Goal: Task Accomplishment & Management: Use online tool/utility

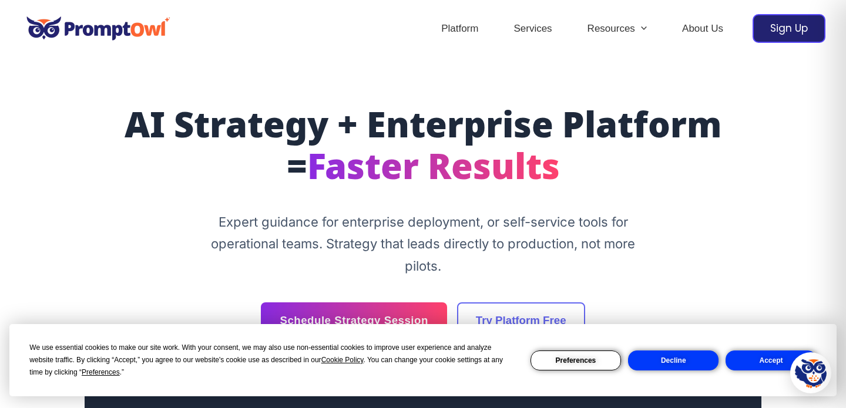
click at [677, 357] on button "Decline" at bounding box center [673, 361] width 91 height 20
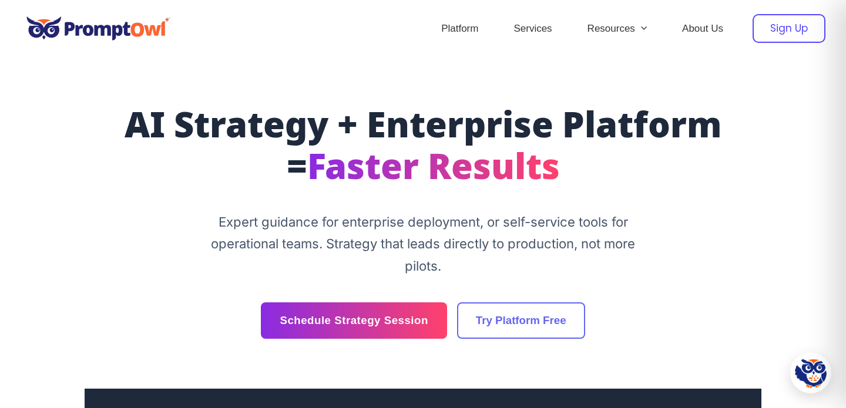
click at [784, 16] on div "Sign Up" at bounding box center [789, 28] width 73 height 29
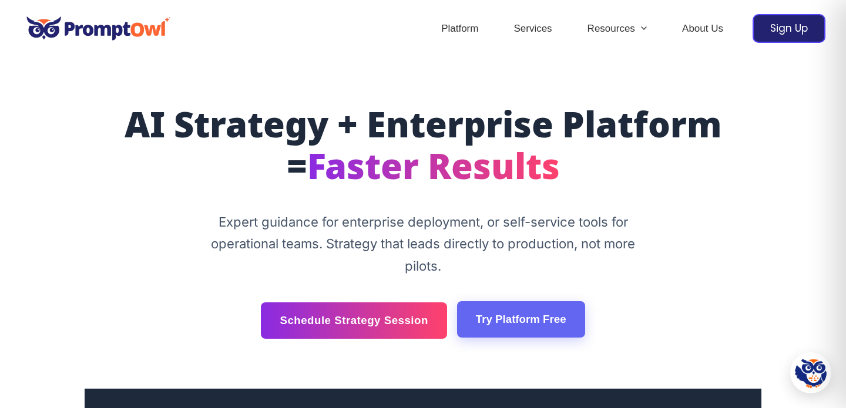
click at [513, 321] on link "Try Platform Free" at bounding box center [521, 320] width 128 height 36
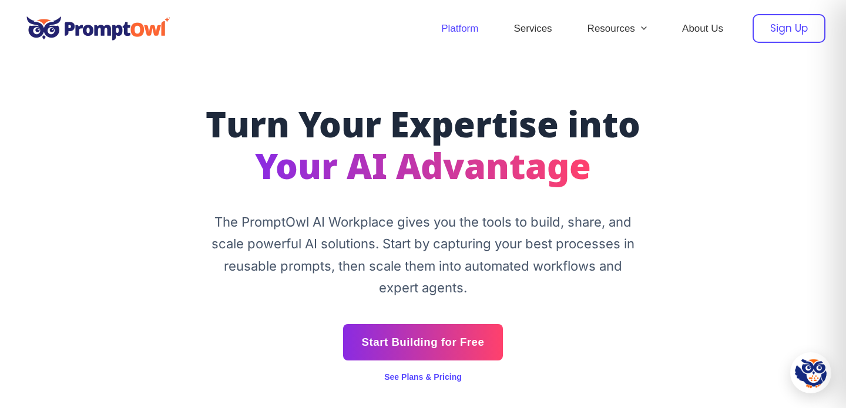
click at [774, 32] on div "Sign Up" at bounding box center [789, 28] width 73 height 29
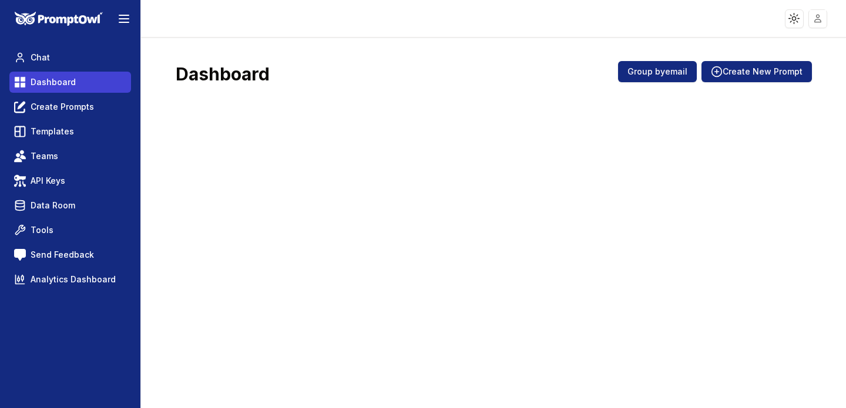
click at [72, 81] on span "Dashboard" at bounding box center [53, 82] width 45 height 12
click at [69, 81] on span "Dashboard" at bounding box center [53, 82] width 45 height 12
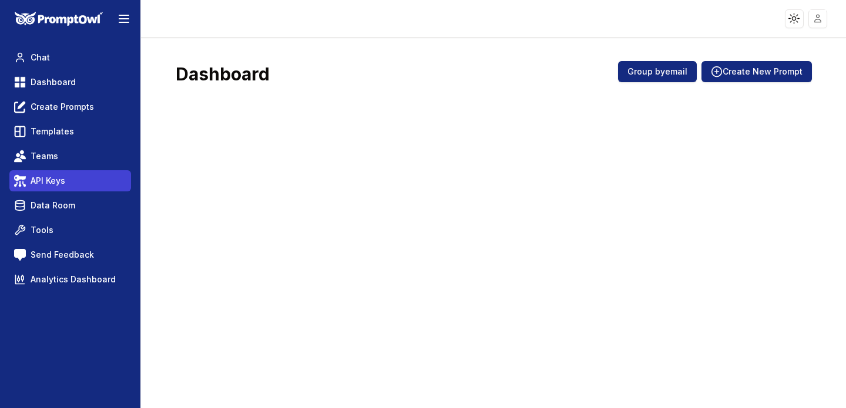
click at [69, 180] on link "API Keys" at bounding box center [70, 180] width 122 height 21
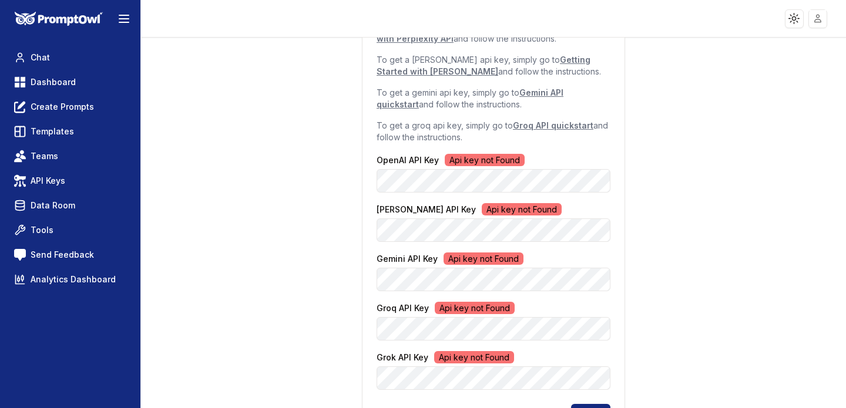
scroll to position [193, 0]
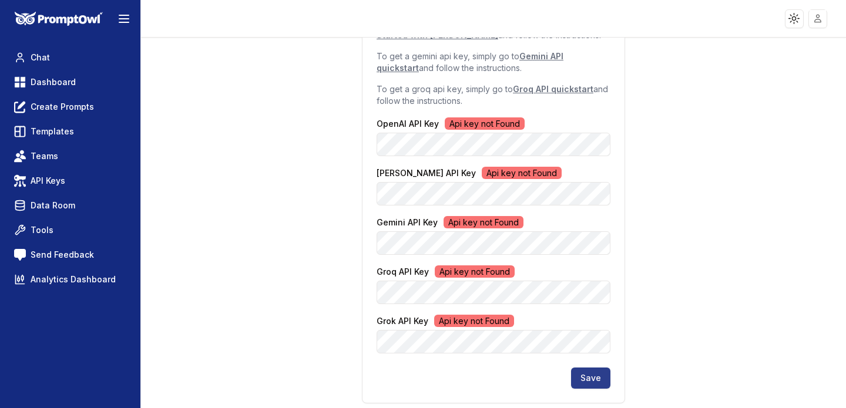
click at [585, 381] on button "Save" at bounding box center [590, 378] width 39 height 21
click at [600, 376] on button "Save" at bounding box center [590, 378] width 39 height 21
click at [509, 169] on span "Api key not Found" at bounding box center [522, 173] width 80 height 12
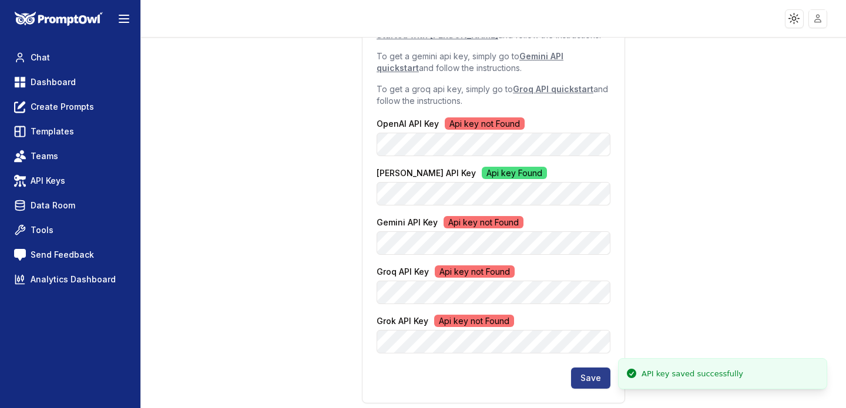
click at [595, 373] on button "Save" at bounding box center [590, 378] width 39 height 21
click at [57, 83] on span "Dashboard" at bounding box center [53, 82] width 45 height 12
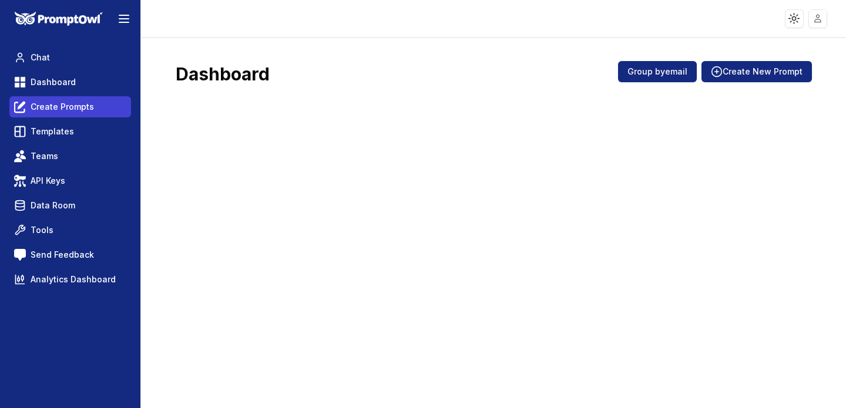
click at [93, 111] on link "Create Prompts" at bounding box center [70, 106] width 122 height 21
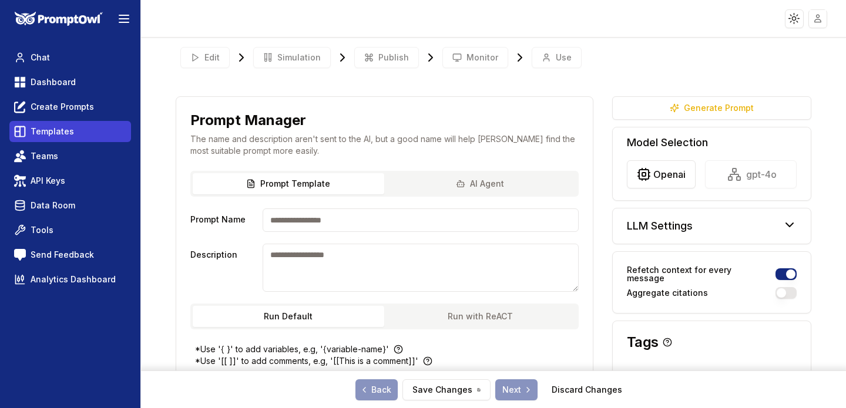
click at [82, 123] on link "Templates" at bounding box center [70, 131] width 122 height 21
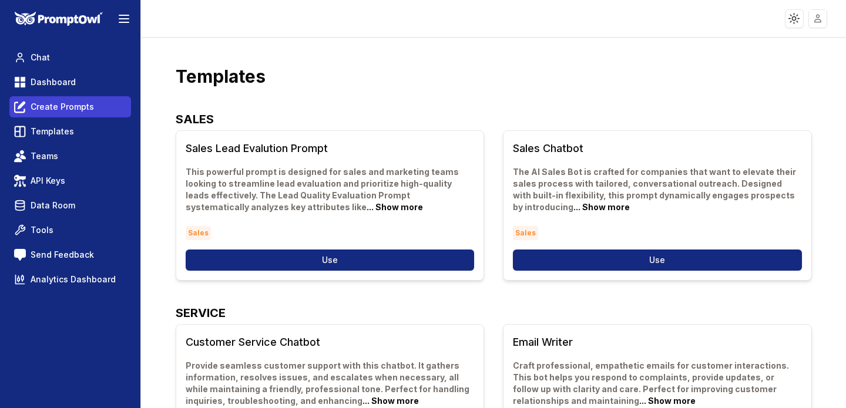
click at [82, 112] on span "Create Prompts" at bounding box center [62, 107] width 63 height 12
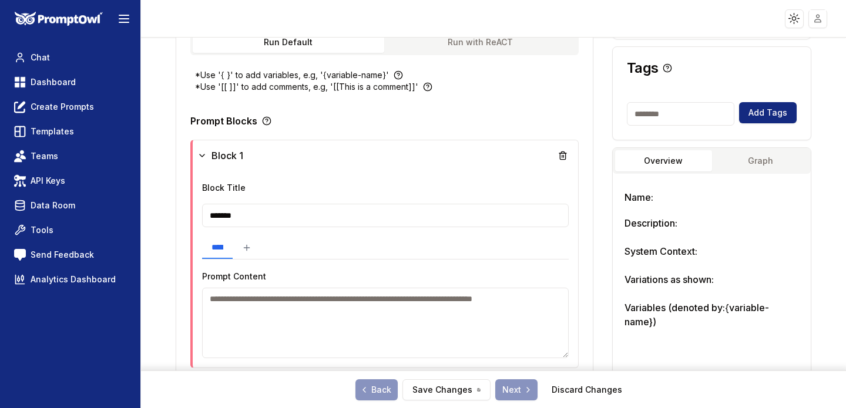
scroll to position [272, 0]
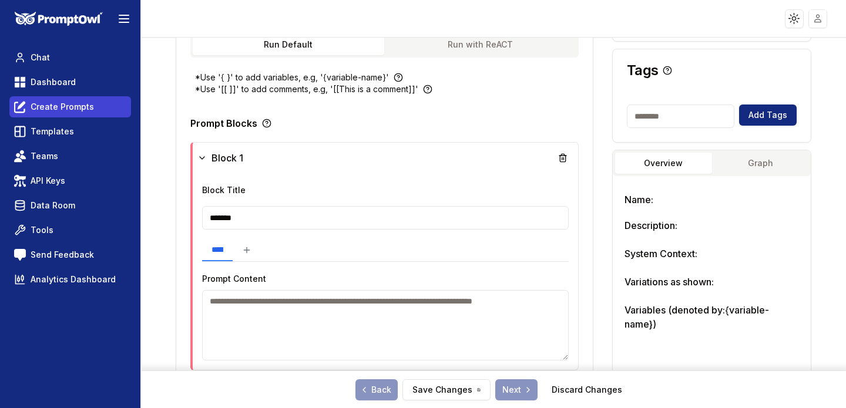
click at [69, 110] on span "Create Prompts" at bounding box center [62, 107] width 63 height 12
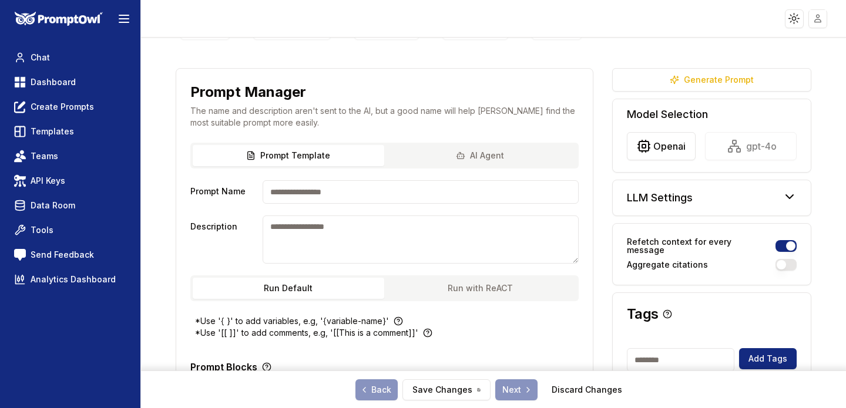
scroll to position [0, 0]
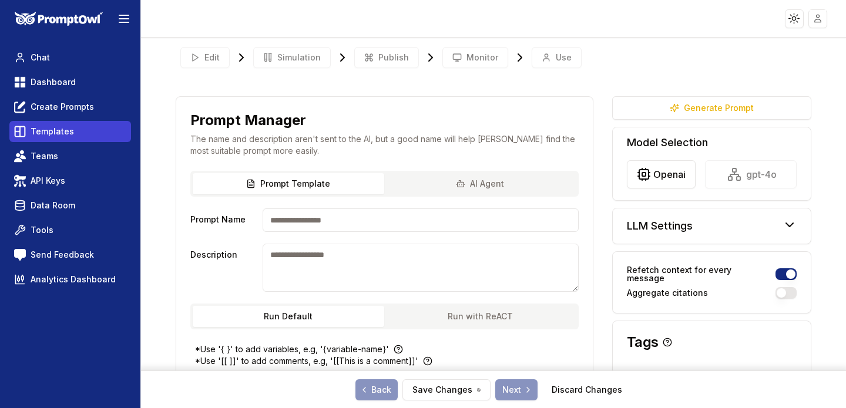
click at [73, 125] on link "Templates" at bounding box center [70, 131] width 122 height 21
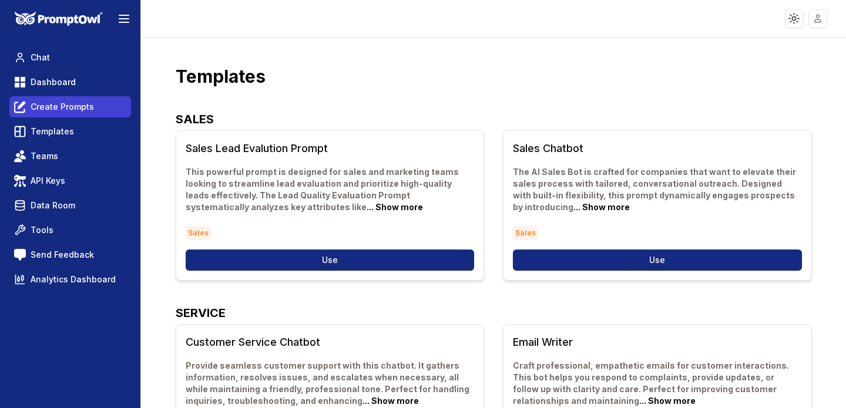
click at [79, 107] on span "Create Prompts" at bounding box center [62, 107] width 63 height 12
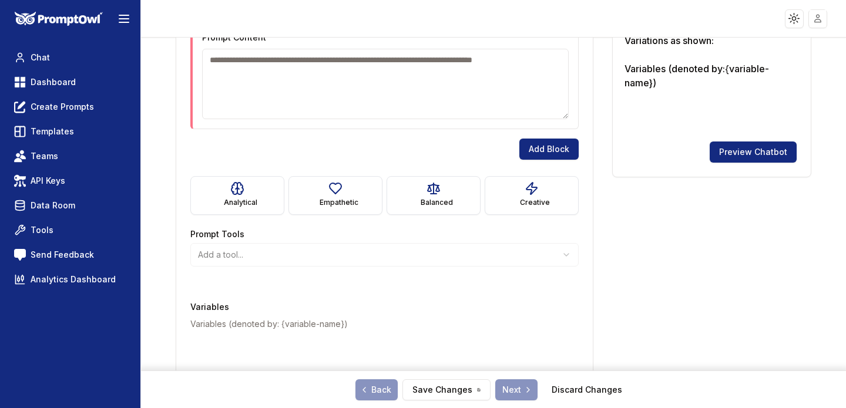
scroll to position [535, 0]
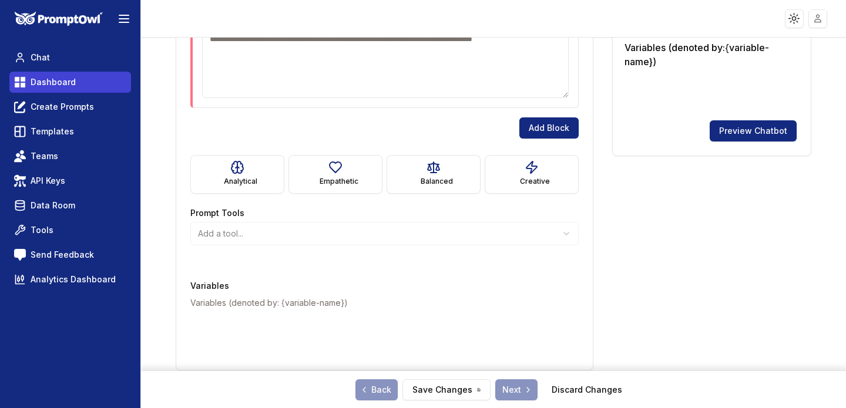
click at [61, 89] on link "Dashboard" at bounding box center [70, 82] width 122 height 21
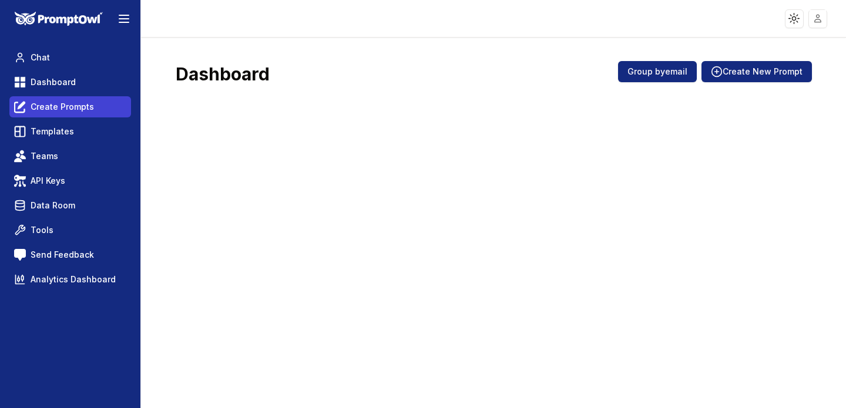
click at [66, 111] on span "Create Prompts" at bounding box center [62, 107] width 63 height 12
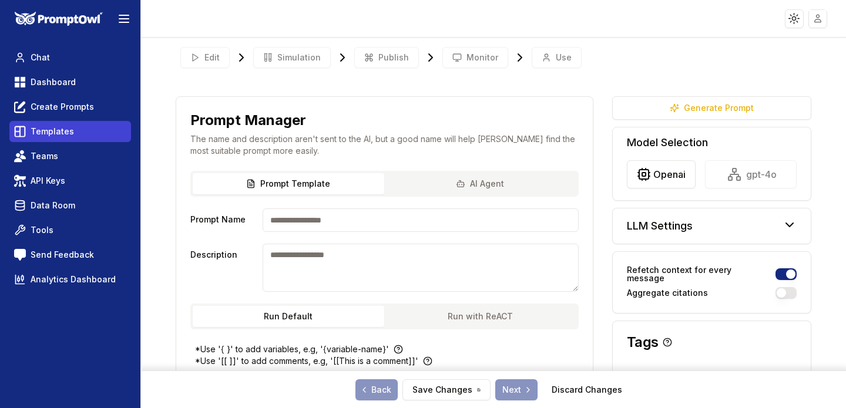
click at [66, 129] on span "Templates" at bounding box center [52, 132] width 43 height 12
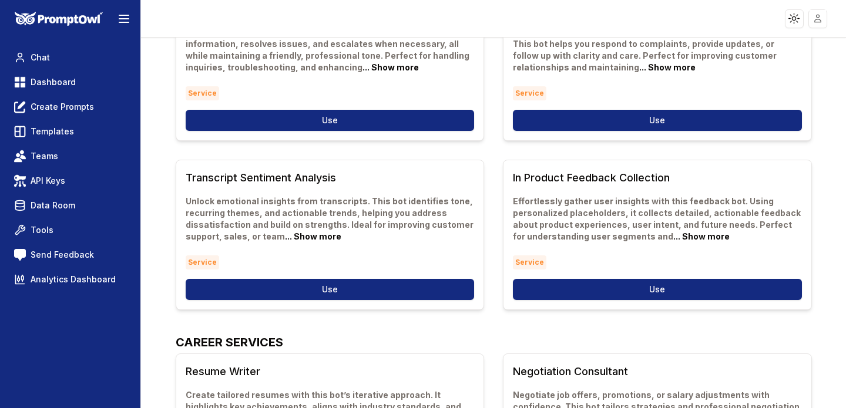
scroll to position [339, 0]
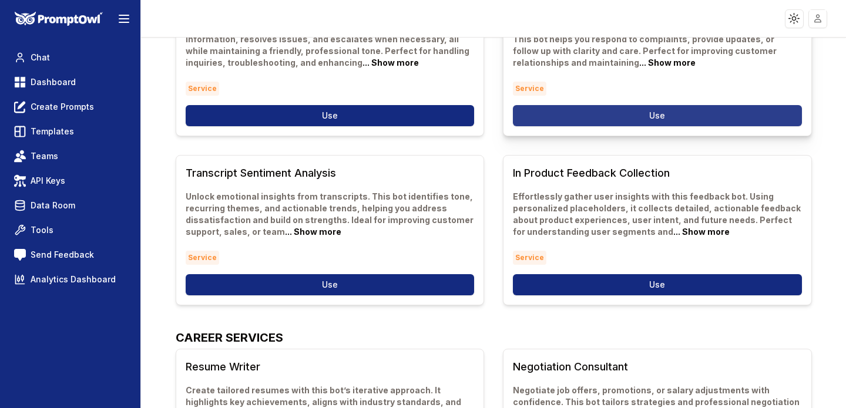
click at [550, 105] on button "Use" at bounding box center [657, 115] width 289 height 21
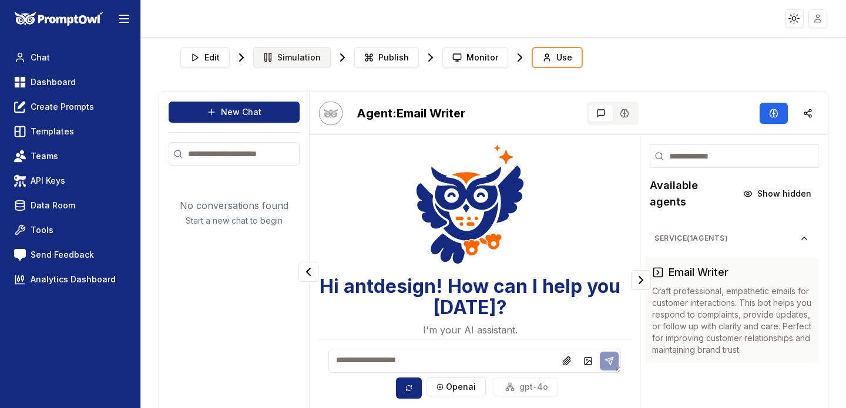
click at [291, 62] on span "Simulation" at bounding box center [298, 58] width 43 height 12
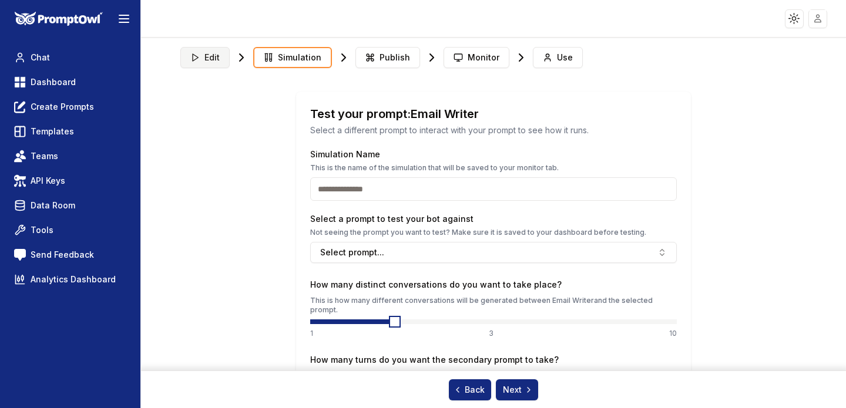
click at [210, 63] on span "Edit" at bounding box center [212, 58] width 15 height 12
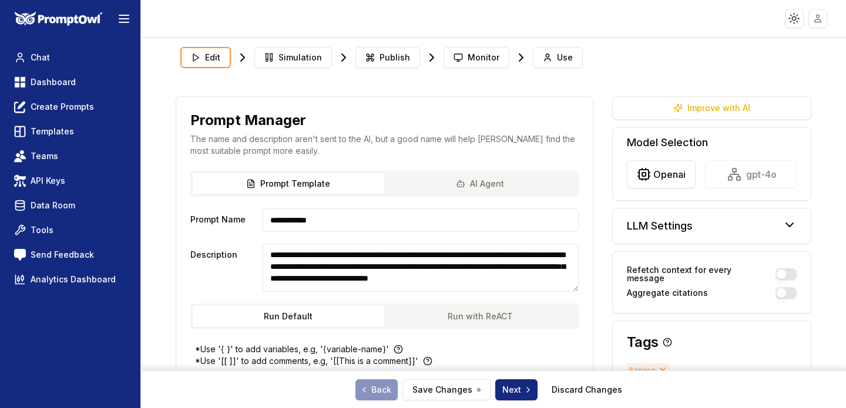
scroll to position [16, 0]
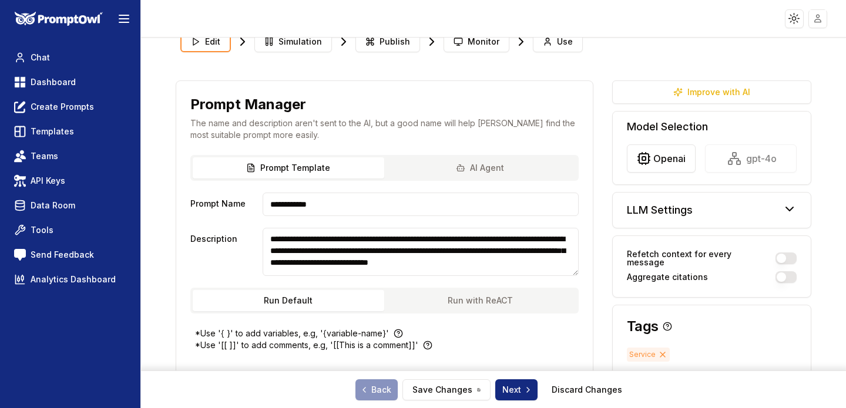
click at [489, 165] on button "AI Agent" at bounding box center [480, 168] width 192 height 21
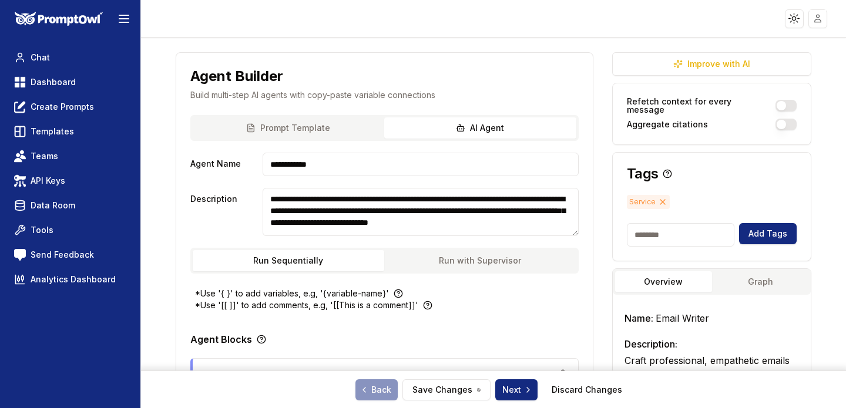
scroll to position [0, 0]
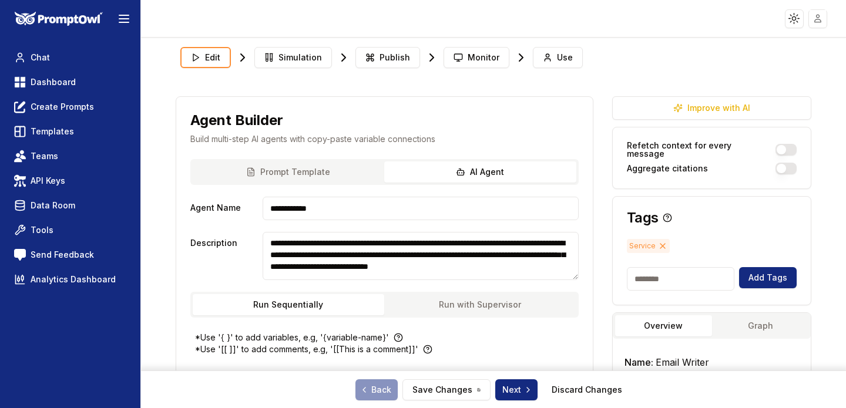
click at [360, 173] on button "Prompt Template" at bounding box center [289, 172] width 192 height 21
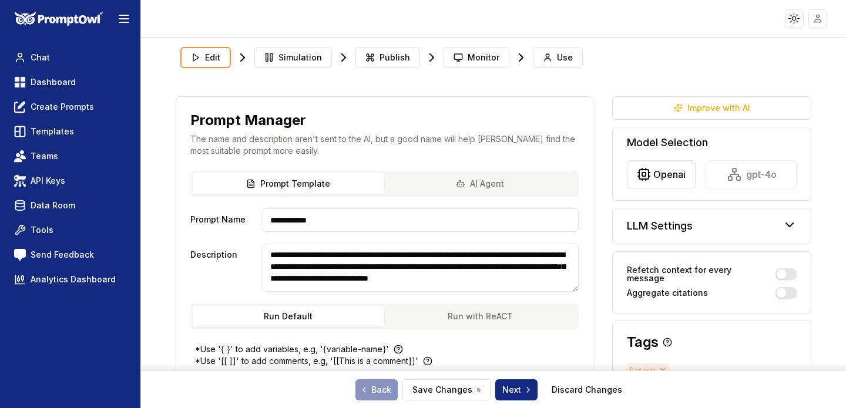
click at [450, 184] on div "Prompt Template AI Agent" at bounding box center [384, 184] width 388 height 26
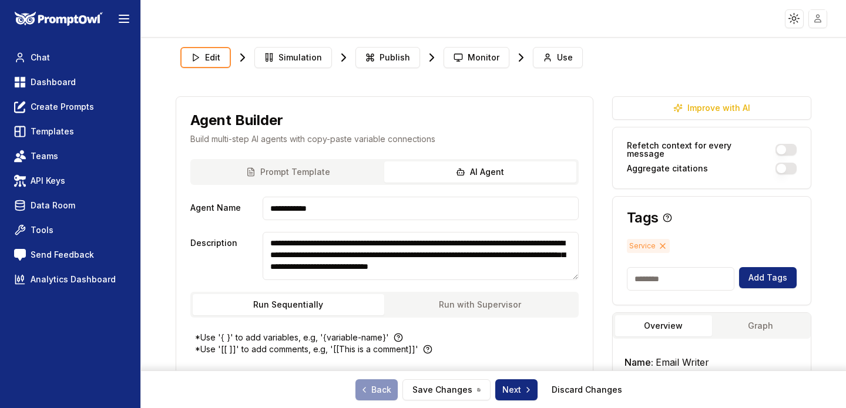
click at [334, 181] on button "Prompt Template" at bounding box center [289, 172] width 192 height 21
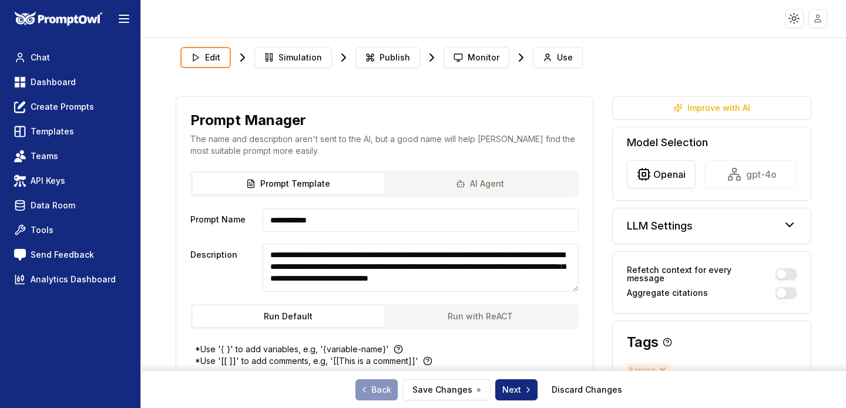
click at [417, 179] on button "AI Agent" at bounding box center [480, 183] width 192 height 21
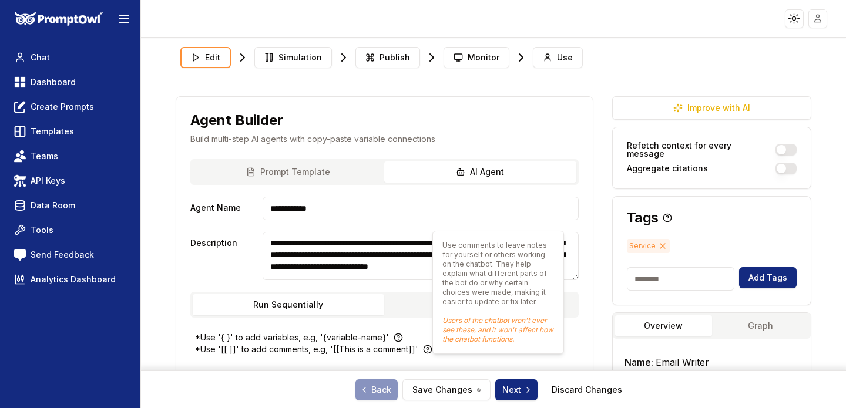
click at [432, 308] on button "Run with Supervisor" at bounding box center [480, 304] width 192 height 21
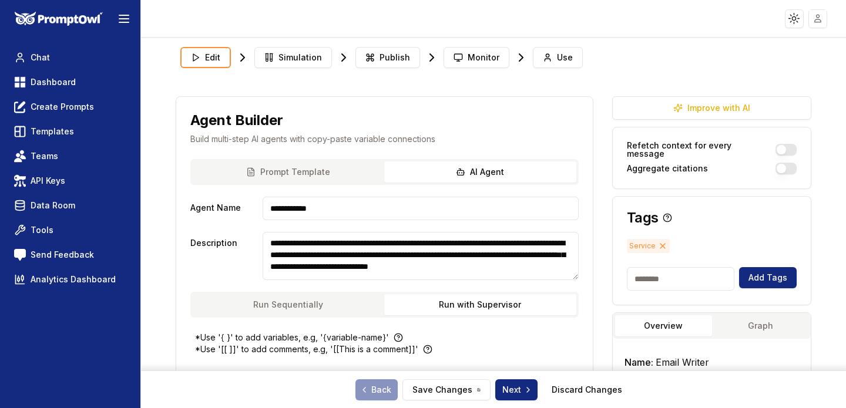
click at [325, 304] on button "Run Sequentially" at bounding box center [289, 304] width 192 height 21
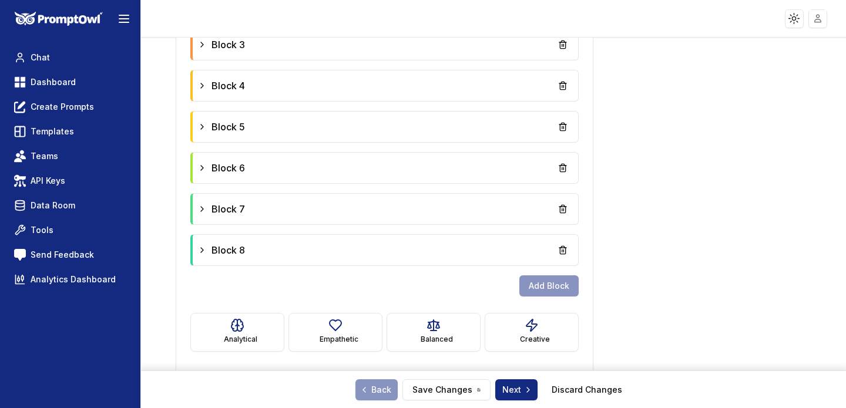
scroll to position [738, 0]
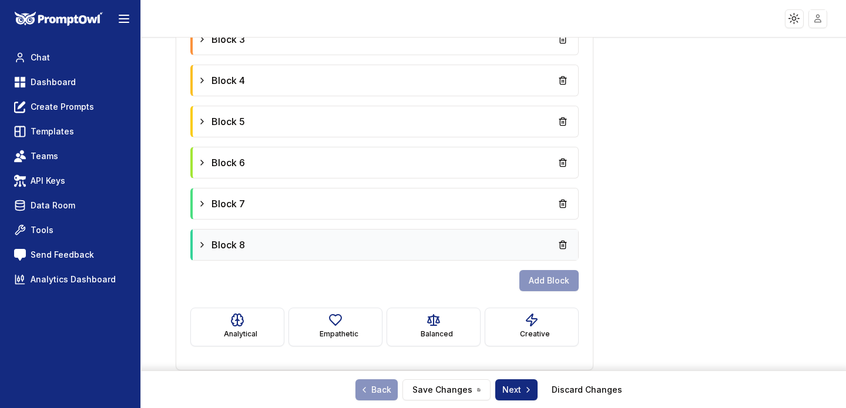
click at [206, 249] on icon at bounding box center [201, 244] width 9 height 9
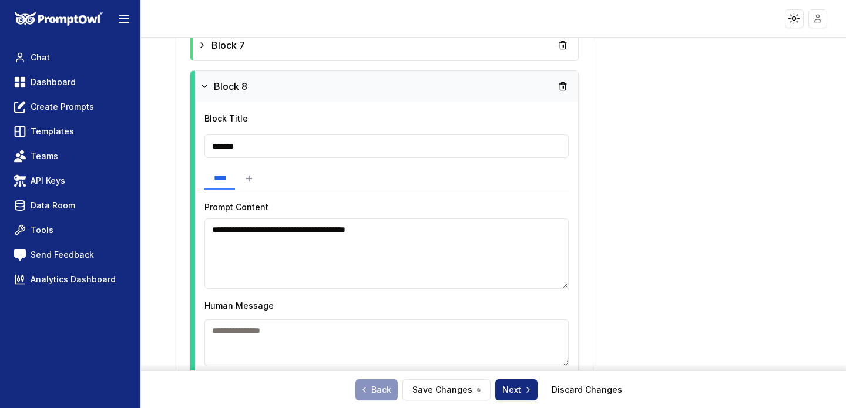
scroll to position [908, 0]
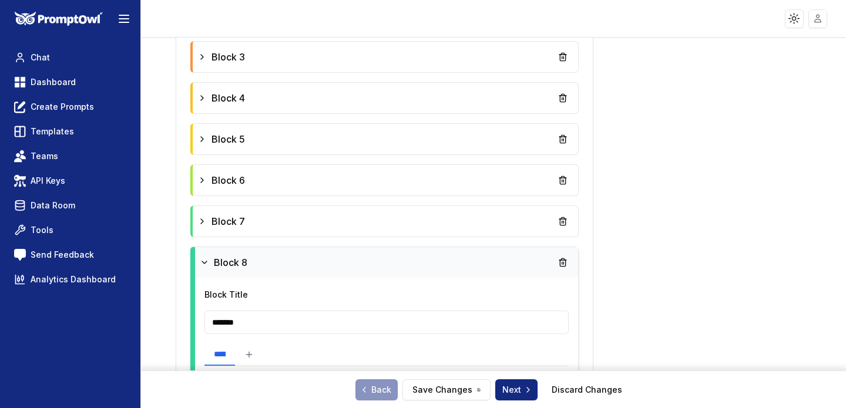
click at [206, 260] on icon at bounding box center [204, 262] width 9 height 9
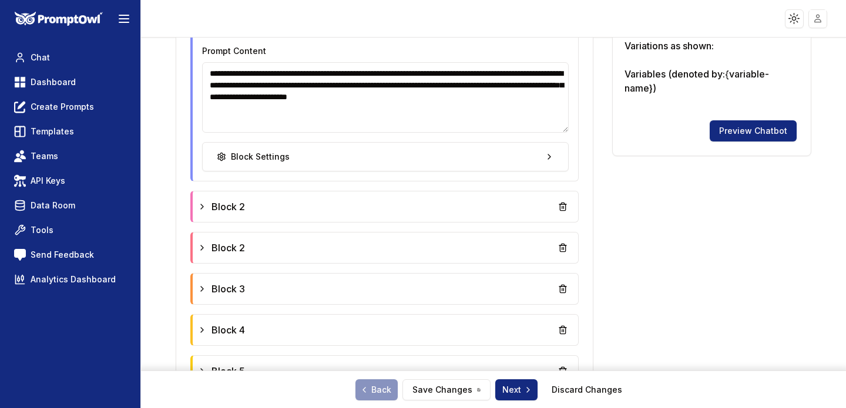
scroll to position [473, 0]
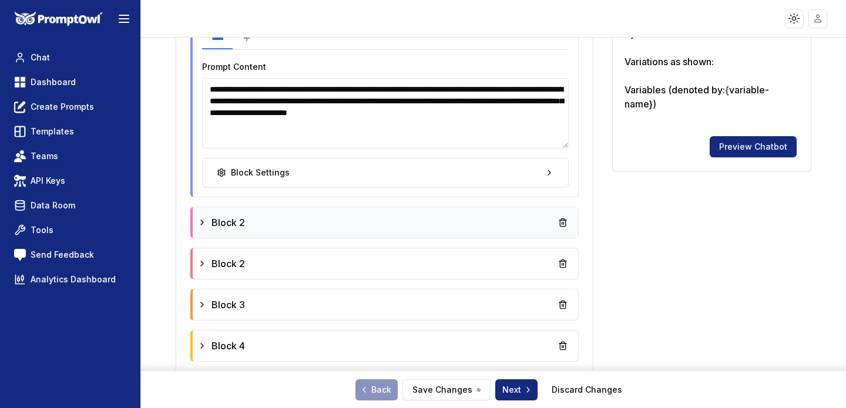
click at [199, 226] on icon at bounding box center [201, 222] width 9 height 9
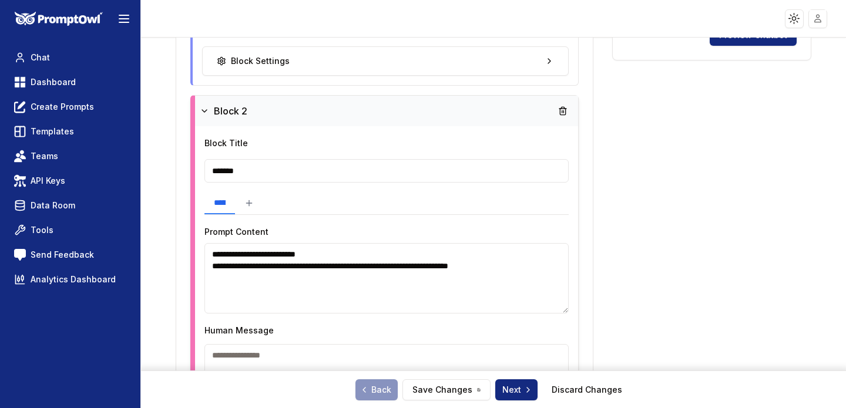
scroll to position [584, 0]
click at [203, 107] on icon at bounding box center [204, 111] width 9 height 9
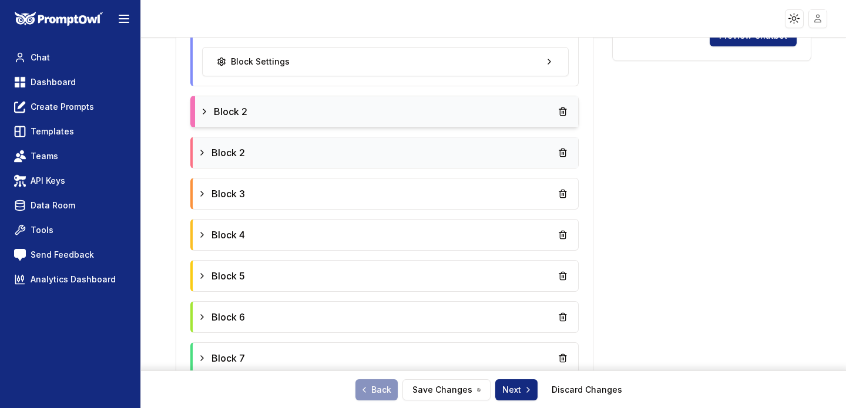
click at [199, 152] on icon at bounding box center [201, 152] width 9 height 9
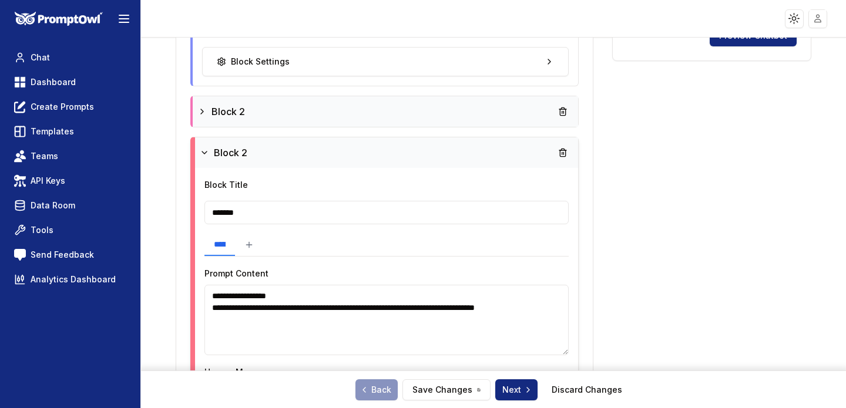
click at [200, 152] on icon at bounding box center [204, 152] width 9 height 9
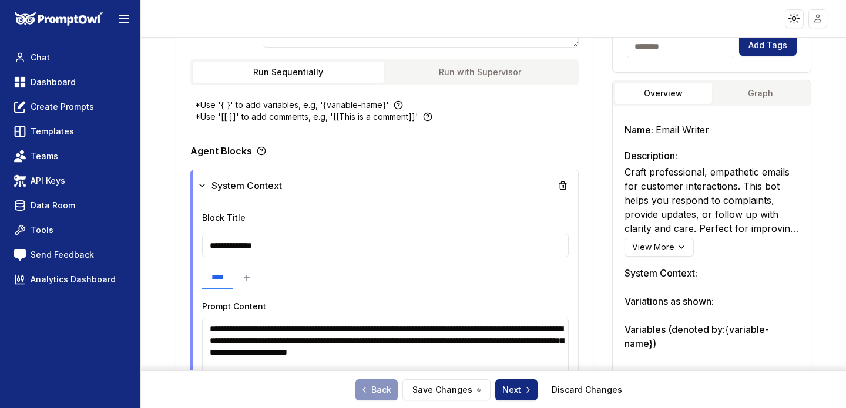
scroll to position [227, 0]
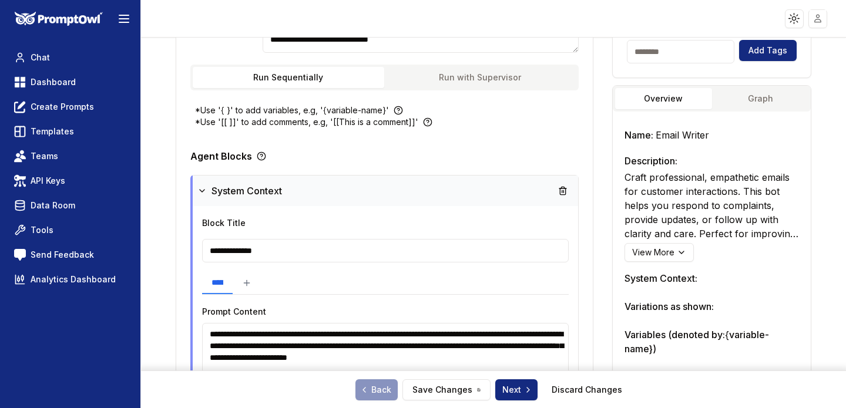
click at [201, 188] on icon at bounding box center [201, 190] width 9 height 9
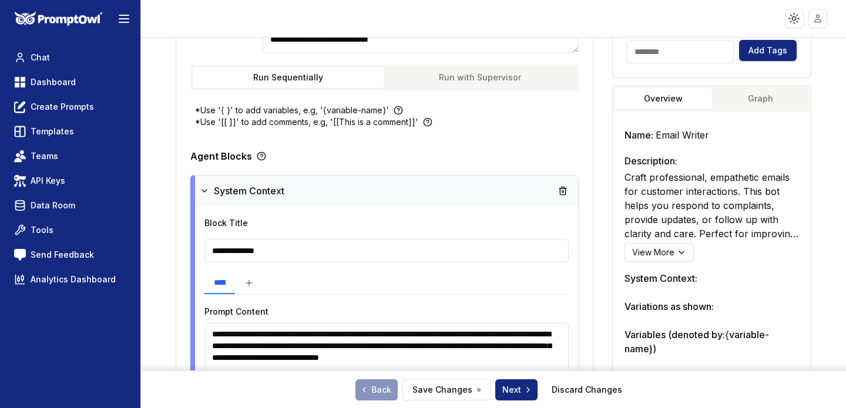
click at [203, 192] on icon at bounding box center [204, 190] width 9 height 9
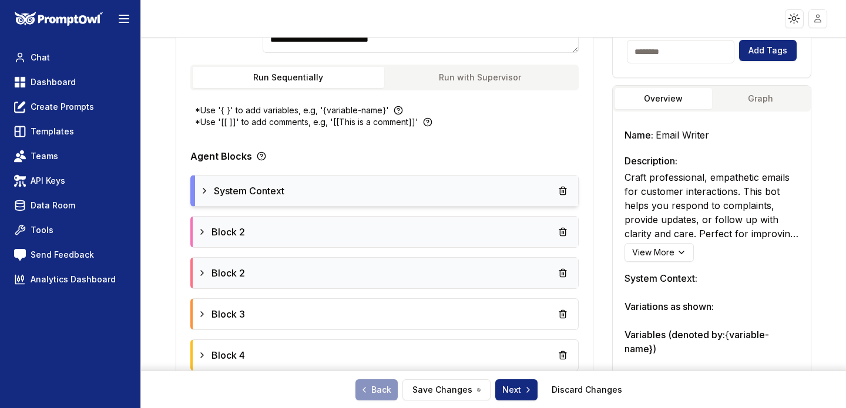
click at [203, 192] on icon at bounding box center [204, 190] width 9 height 9
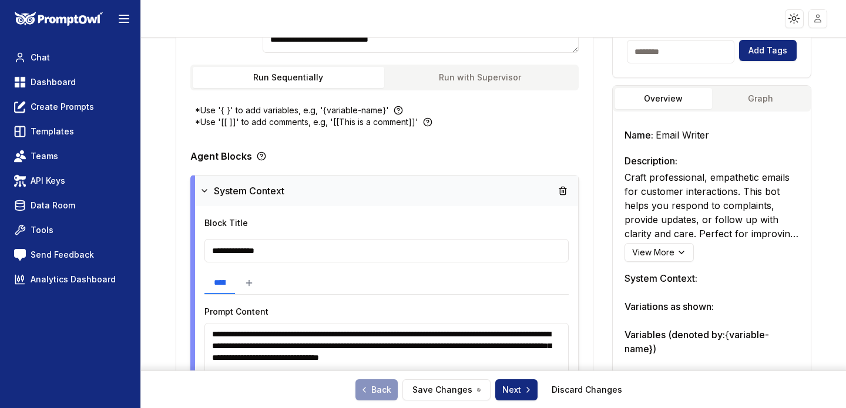
click at [203, 192] on icon at bounding box center [204, 190] width 9 height 9
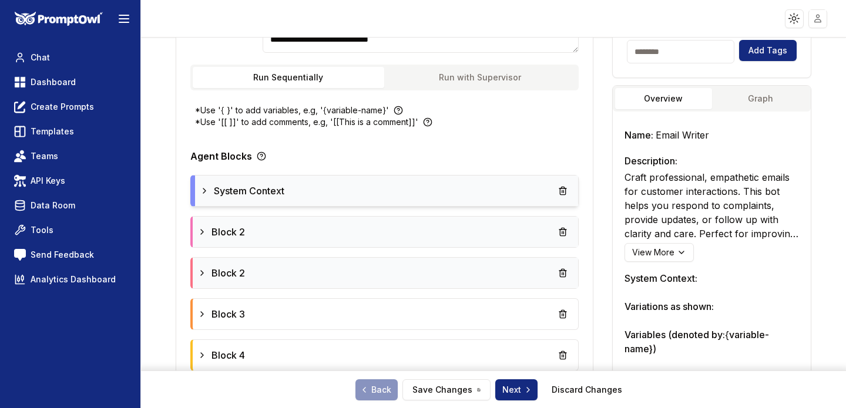
click at [214, 225] on span "Block 2" at bounding box center [229, 232] width 34 height 14
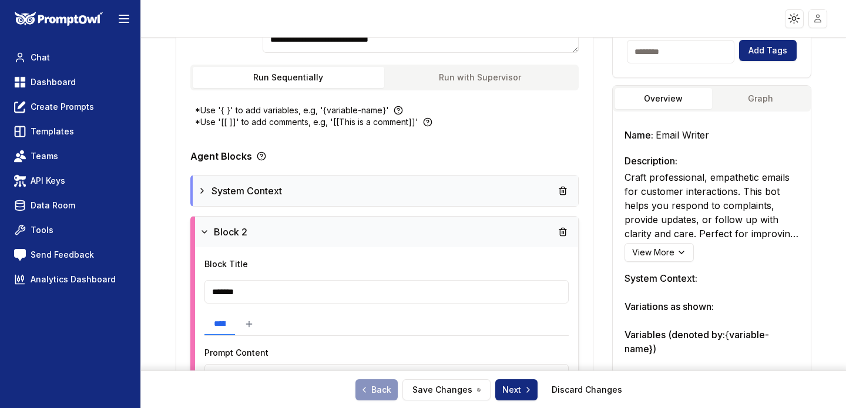
click at [202, 231] on icon at bounding box center [204, 232] width 5 height 2
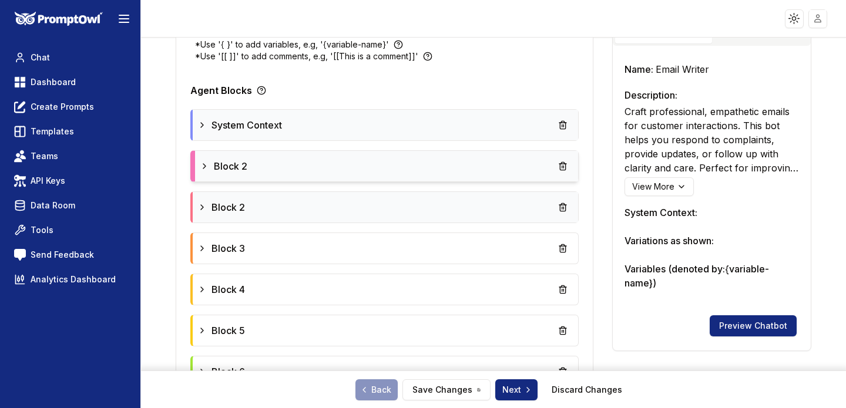
scroll to position [341, 0]
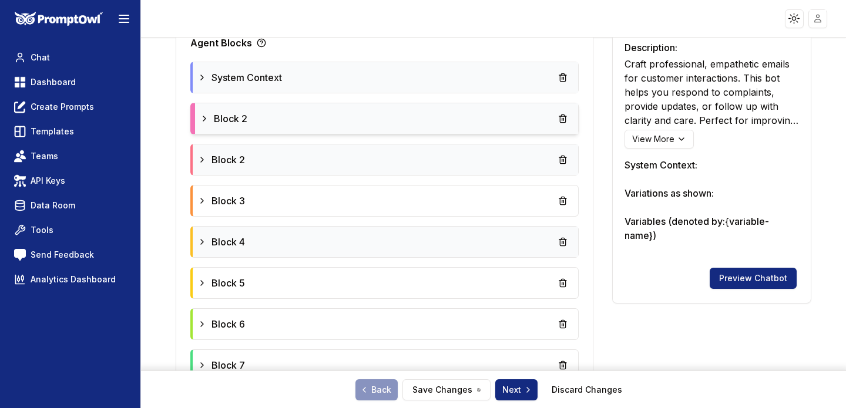
click at [200, 238] on icon at bounding box center [201, 241] width 9 height 9
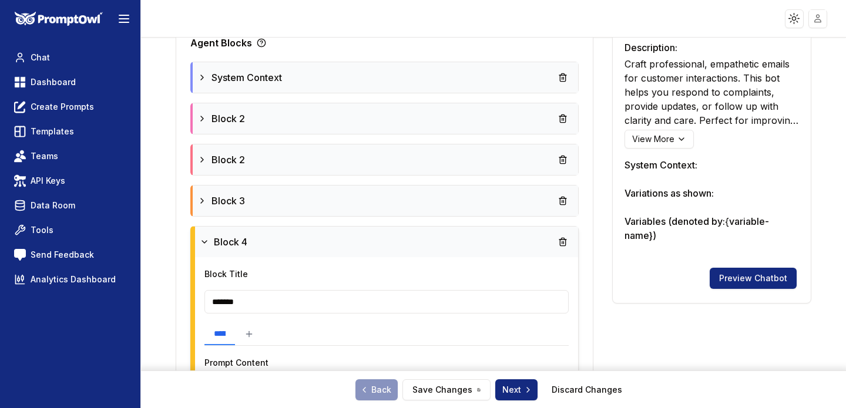
click at [204, 202] on icon at bounding box center [201, 200] width 9 height 9
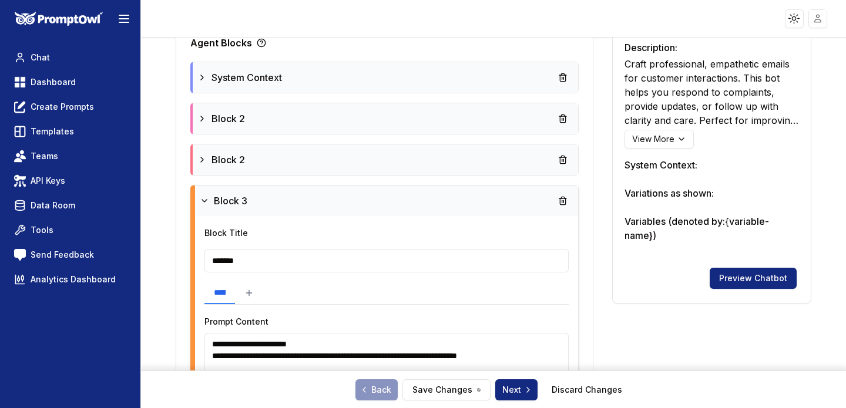
click at [204, 202] on icon at bounding box center [204, 201] width 5 height 2
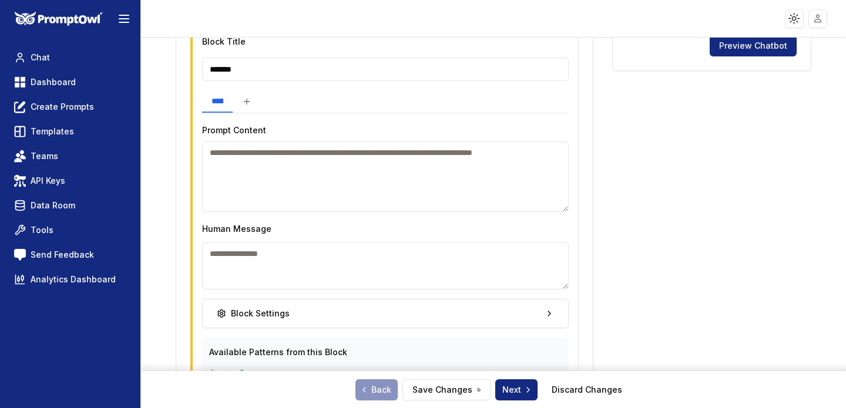
scroll to position [576, 0]
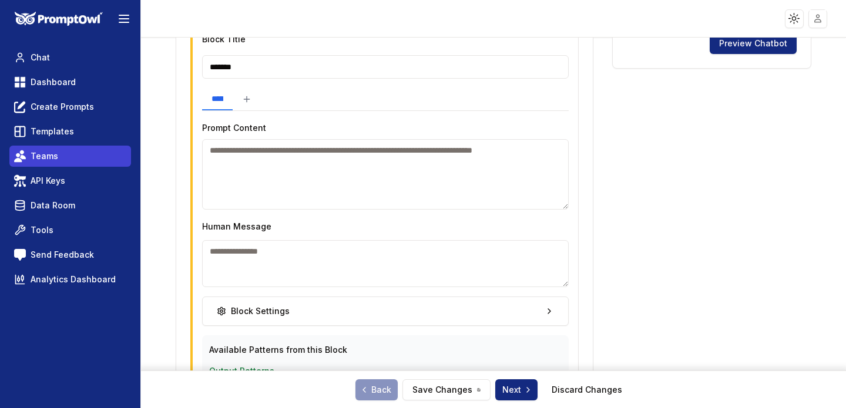
click at [86, 160] on link "Teams" at bounding box center [70, 156] width 122 height 21
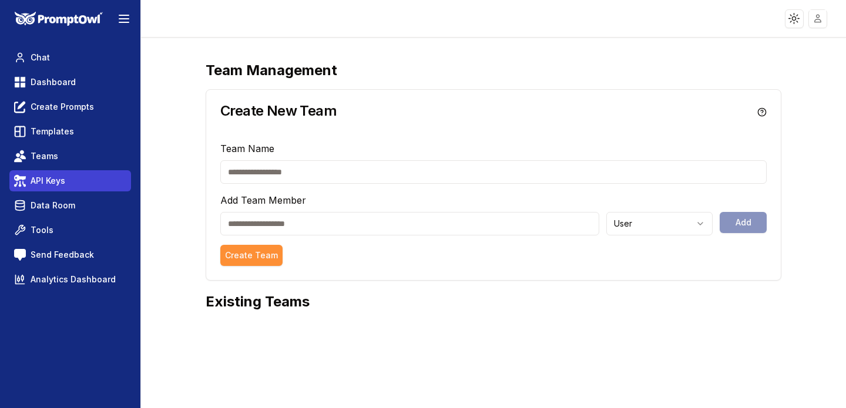
click at [65, 186] on span "API Keys" at bounding box center [48, 181] width 35 height 12
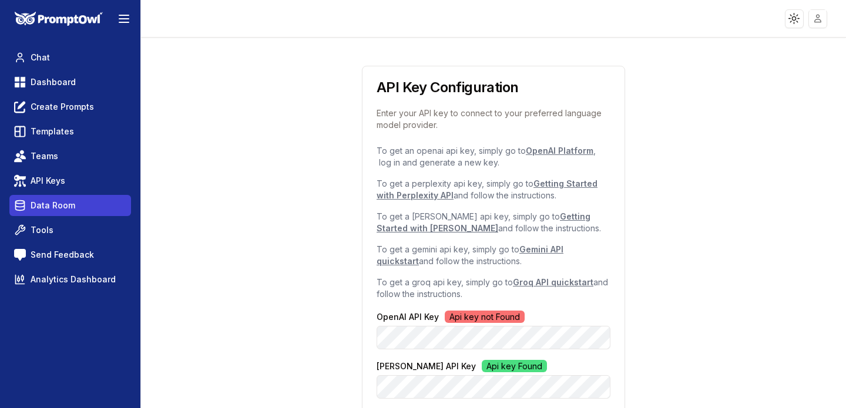
click at [76, 202] on link "Data Room" at bounding box center [70, 205] width 122 height 21
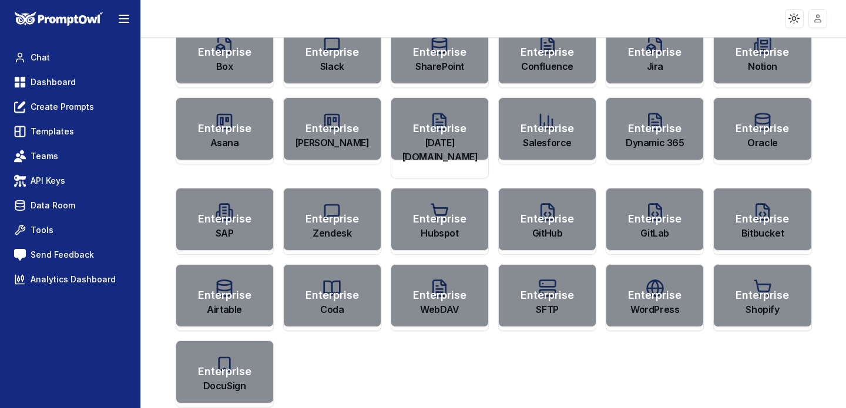
scroll to position [475, 0]
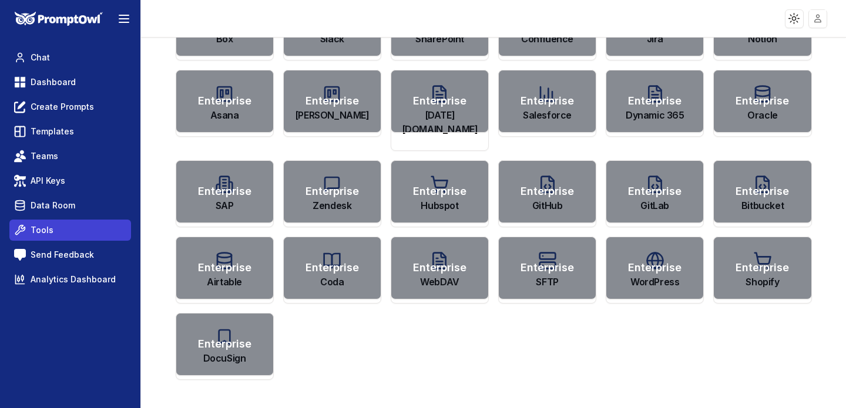
click at [73, 222] on link "Tools" at bounding box center [70, 230] width 122 height 21
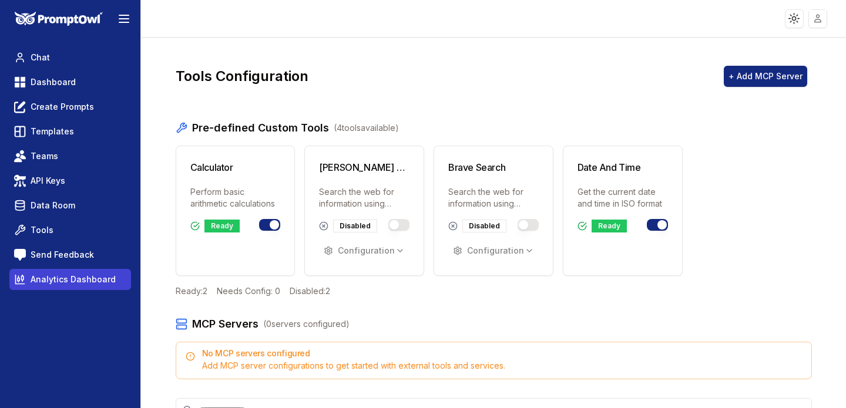
click at [51, 276] on span "Analytics Dashboard" at bounding box center [73, 280] width 85 height 12
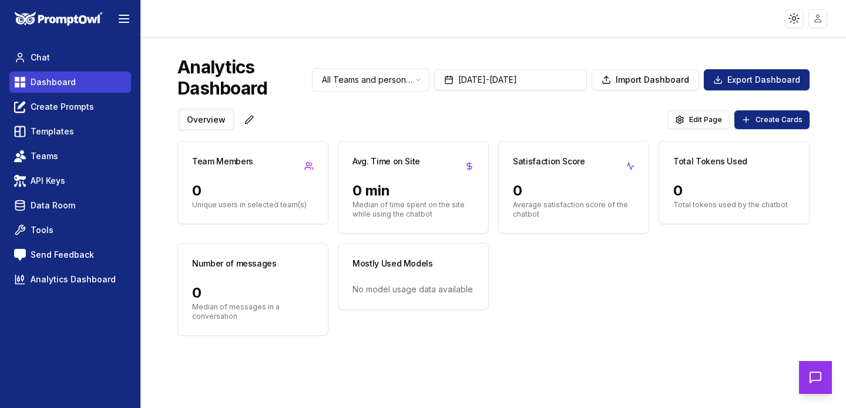
click at [51, 85] on span "Dashboard" at bounding box center [53, 82] width 45 height 12
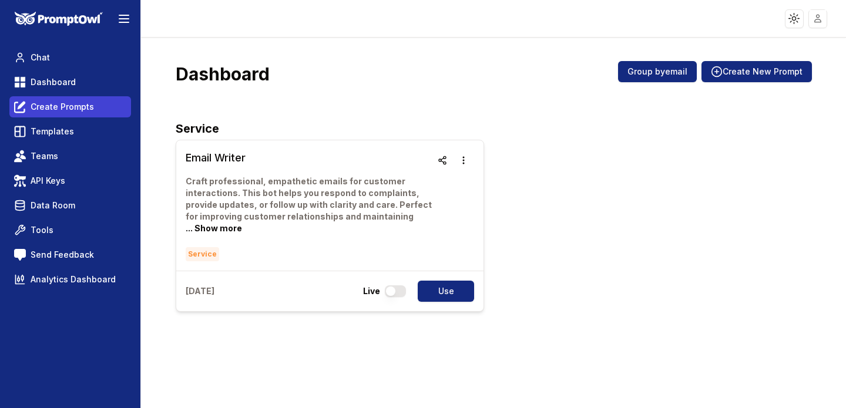
click at [84, 98] on link "Create Prompts" at bounding box center [70, 106] width 122 height 21
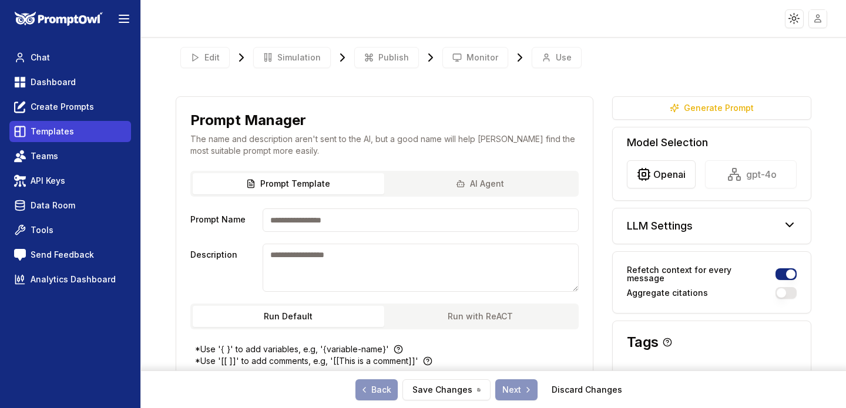
click at [88, 134] on link "Templates" at bounding box center [70, 131] width 122 height 21
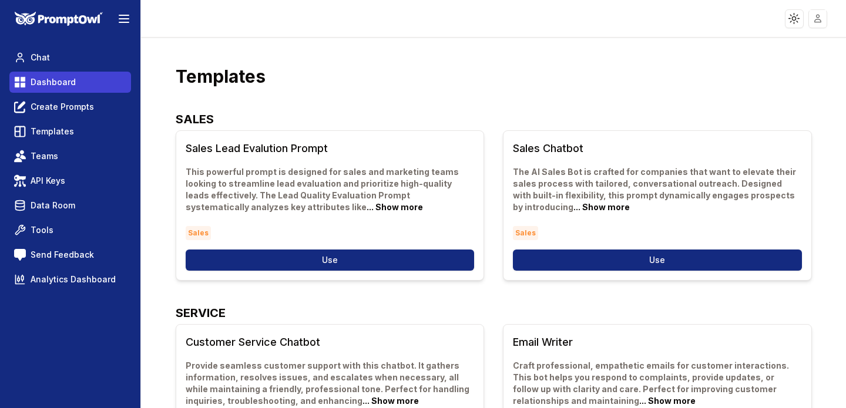
click at [75, 82] on link "Dashboard" at bounding box center [70, 82] width 122 height 21
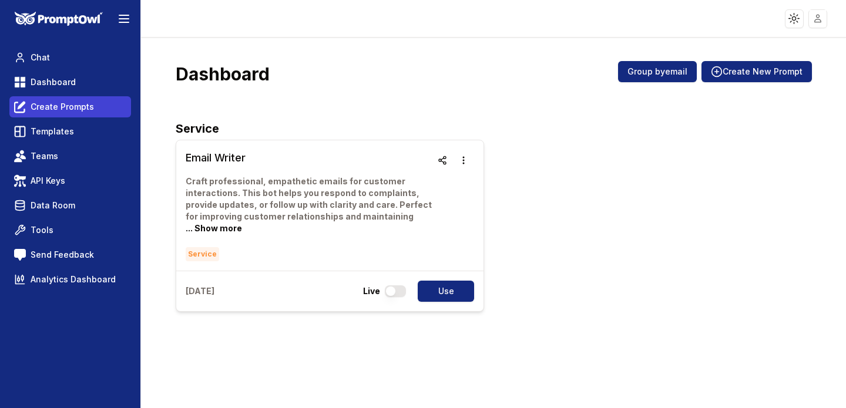
click at [88, 108] on span "Create Prompts" at bounding box center [62, 107] width 63 height 12
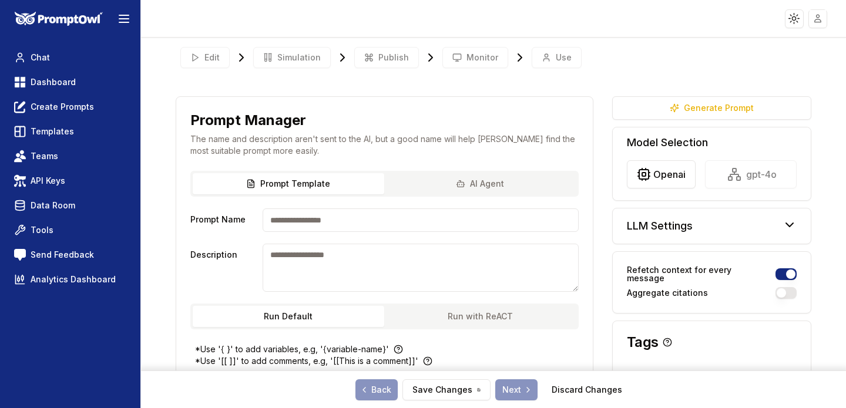
click at [209, 52] on div "Edit Simulation Publish Monitor Use" at bounding box center [494, 57] width 637 height 31
click at [212, 58] on div "Edit Simulation Publish Monitor Use" at bounding box center [494, 57] width 637 height 31
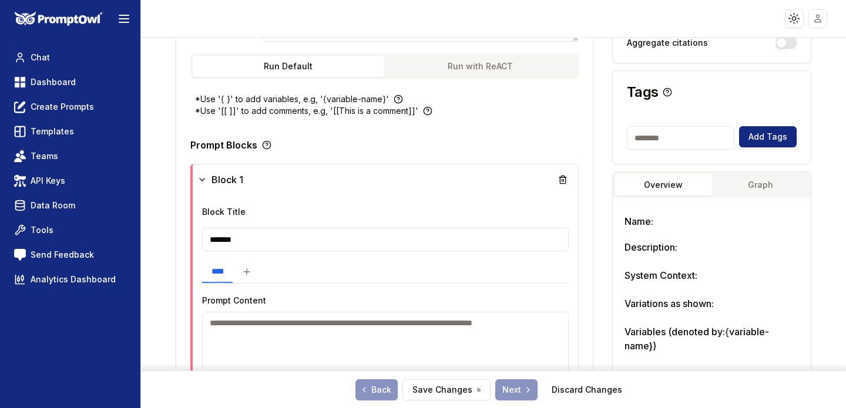
scroll to position [250, 0]
click at [199, 182] on icon at bounding box center [201, 180] width 9 height 9
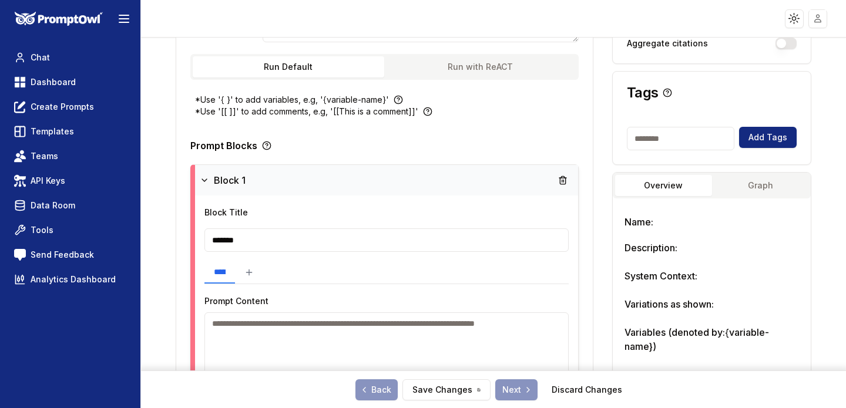
click at [199, 182] on div "Block 1" at bounding box center [386, 180] width 383 height 31
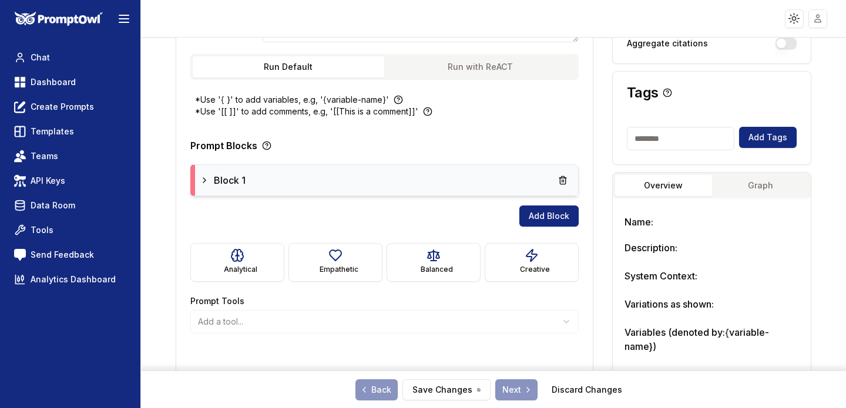
click at [204, 176] on icon at bounding box center [204, 180] width 9 height 9
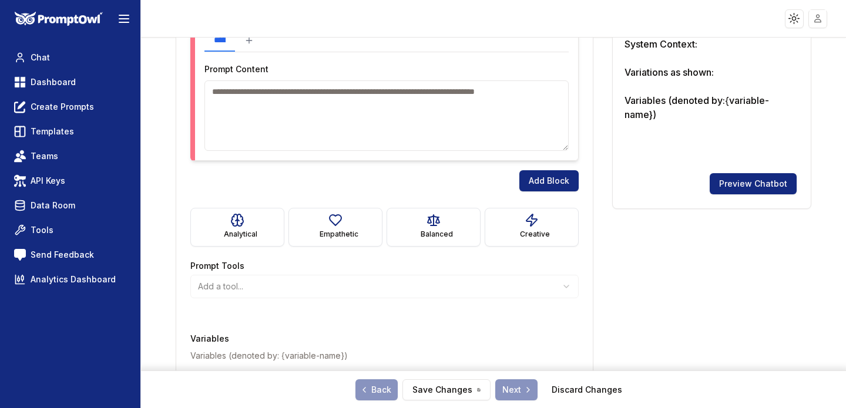
scroll to position [491, 0]
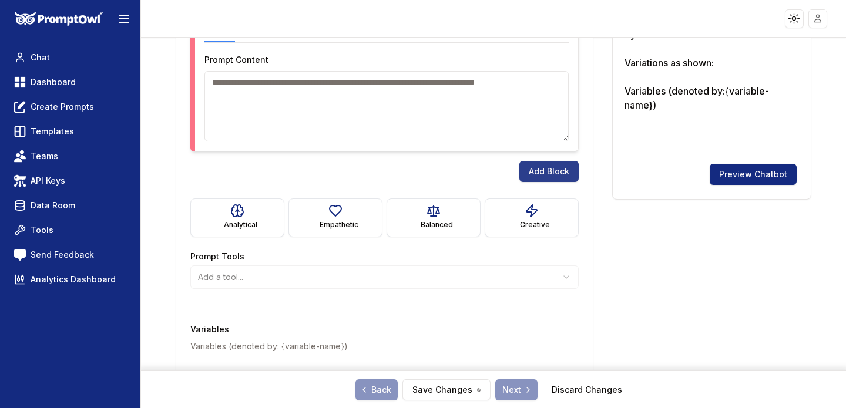
click at [535, 165] on button "Add Block" at bounding box center [549, 171] width 59 height 21
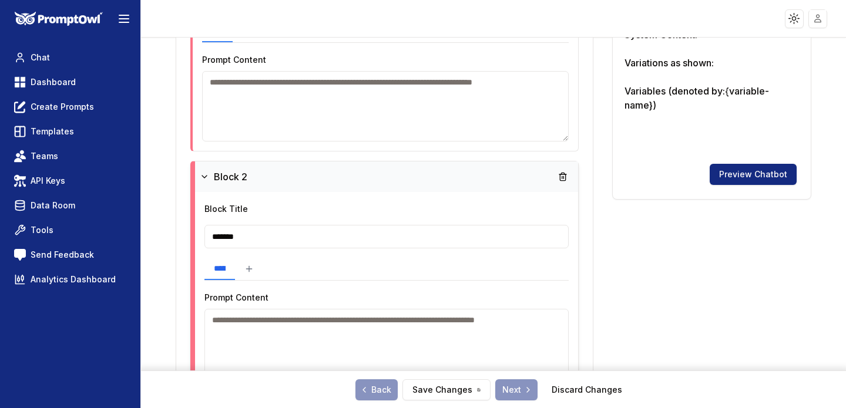
click at [202, 173] on icon at bounding box center [204, 176] width 9 height 9
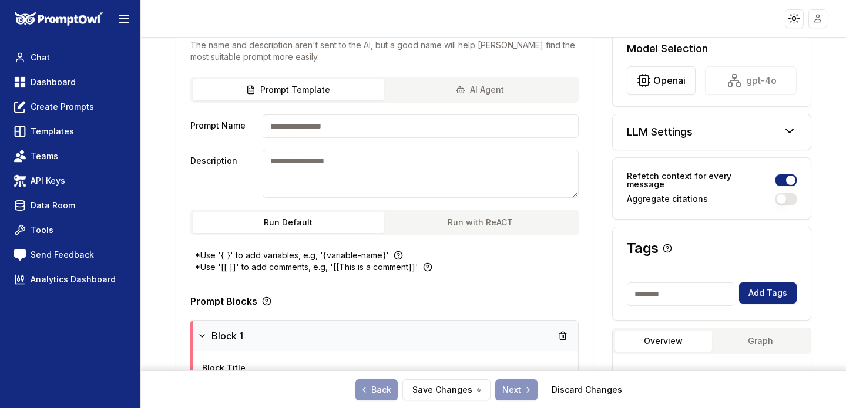
scroll to position [0, 0]
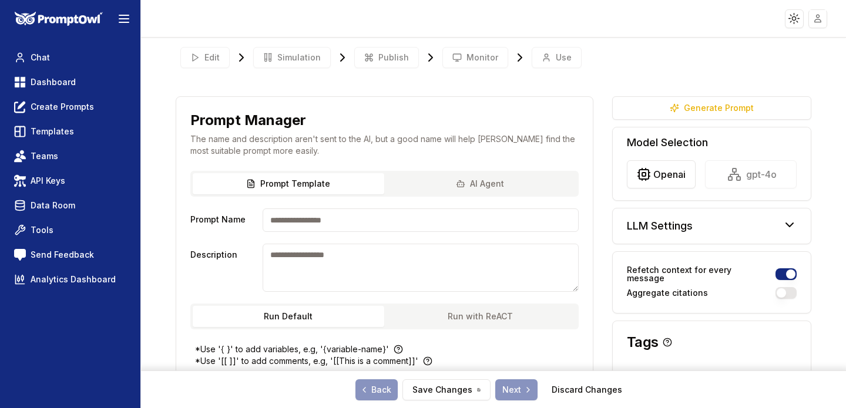
click at [288, 62] on div "Edit Simulation Publish Monitor Use" at bounding box center [494, 57] width 637 height 31
